Goal: Navigation & Orientation: Find specific page/section

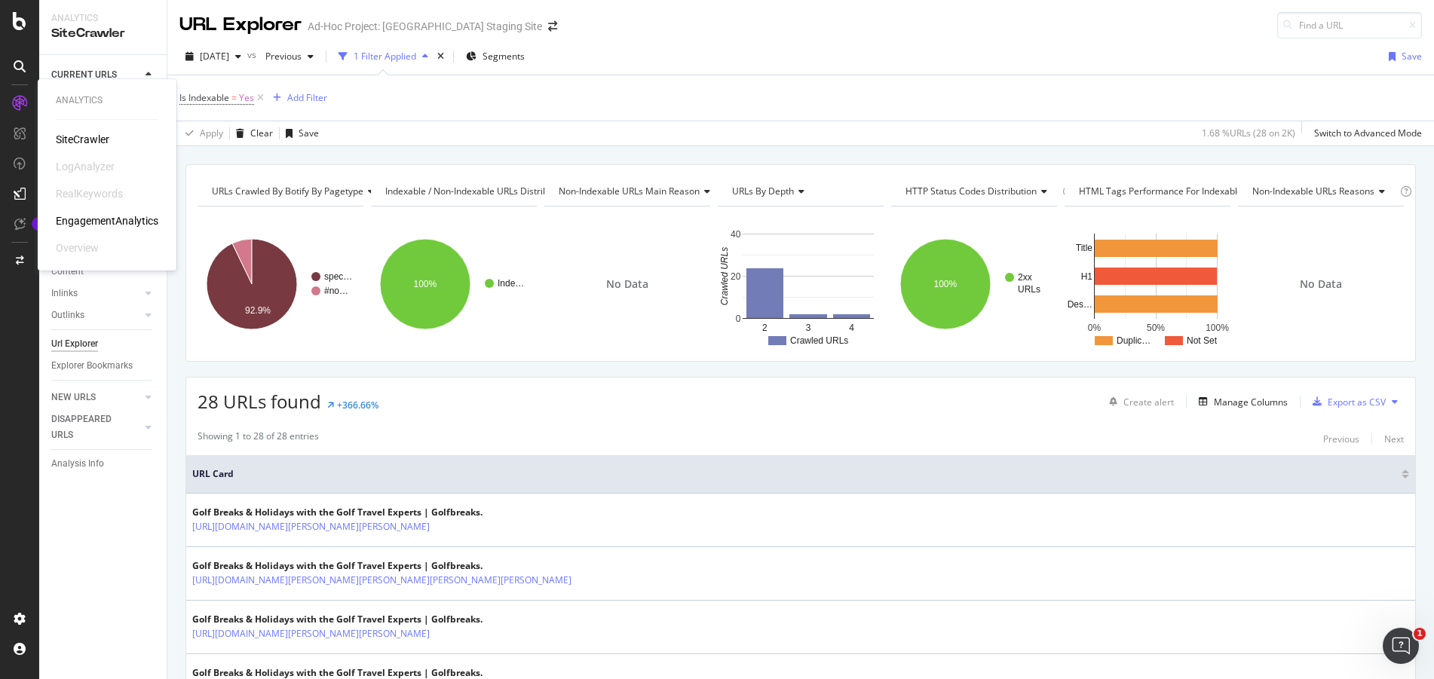
click at [88, 138] on div "SiteCrawler" at bounding box center [83, 139] width 54 height 15
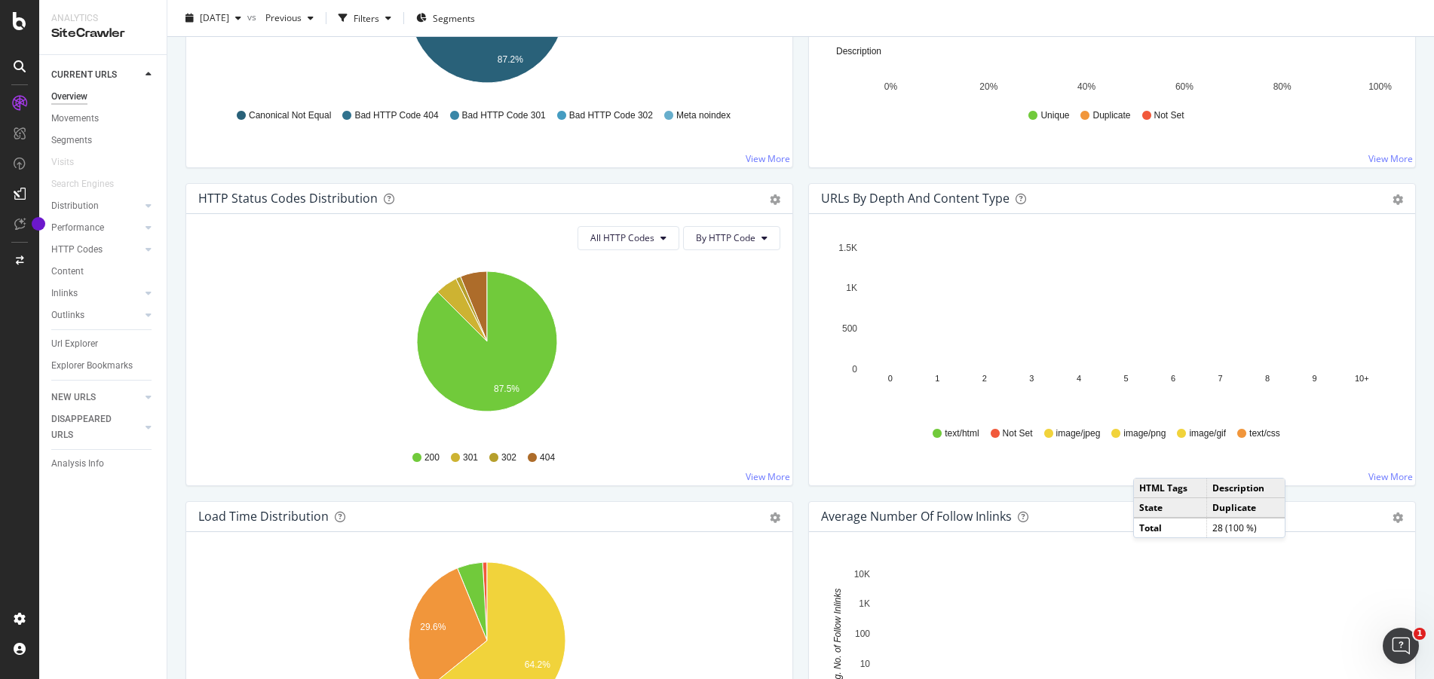
scroll to position [1055, 0]
